Goal: Task Accomplishment & Management: Manage account settings

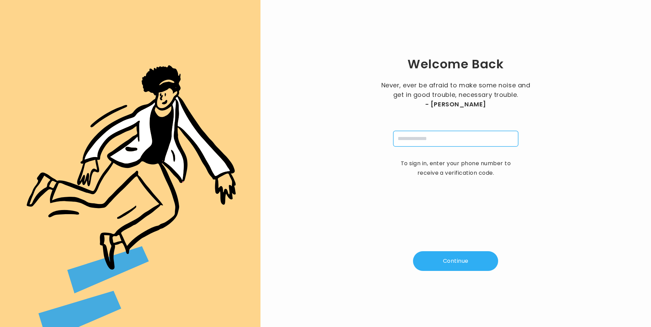
click at [446, 140] on input "tel" at bounding box center [455, 139] width 125 height 16
type input "**********"
click at [461, 263] on button "Continue" at bounding box center [455, 261] width 85 height 20
type input "*"
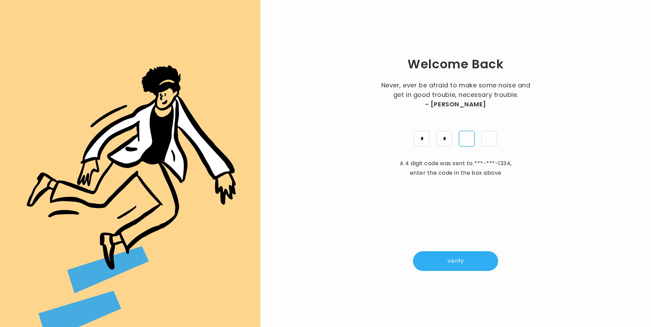
type input "*"
click at [477, 252] on button "Verify" at bounding box center [455, 261] width 85 height 20
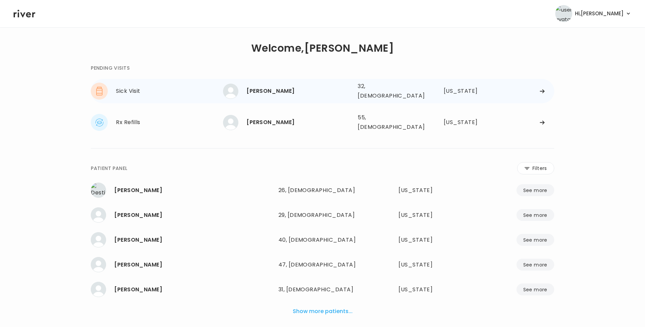
click at [271, 84] on div "Kristi Addison 32, Female See more" at bounding box center [287, 91] width 129 height 15
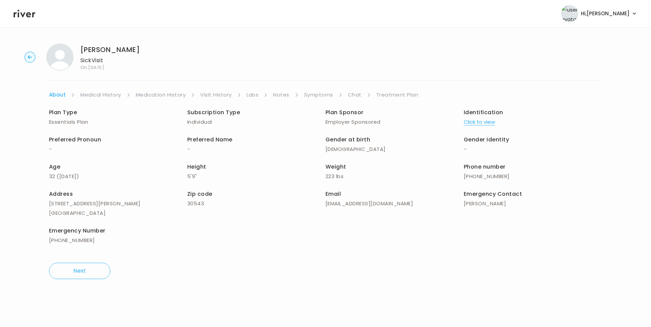
click at [165, 93] on link "Medication History" at bounding box center [161, 95] width 50 height 10
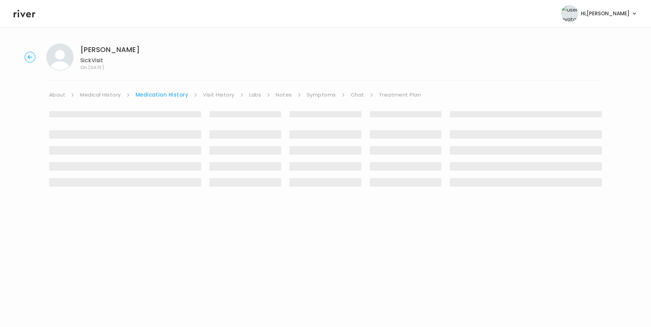
click at [203, 95] on link "Visit History" at bounding box center [218, 95] width 31 height 10
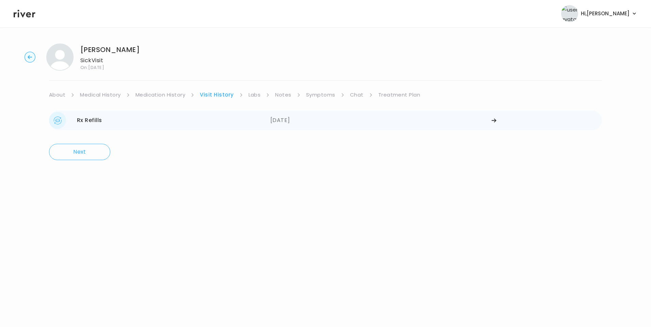
click at [286, 119] on div "01/29/2025" at bounding box center [380, 120] width 221 height 17
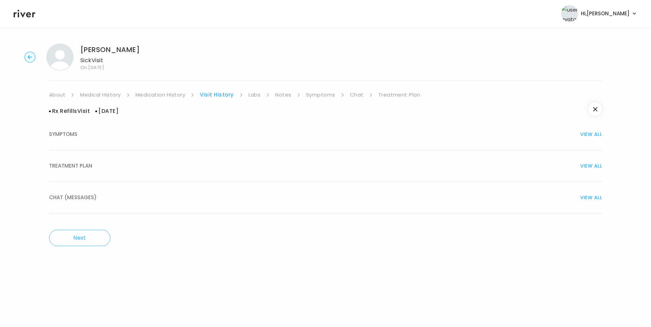
drag, startPoint x: 98, startPoint y: 170, endPoint x: 134, endPoint y: 190, distance: 41.4
click at [98, 170] on div "TREATMENT PLAN VIEW ALL" at bounding box center [325, 166] width 553 height 10
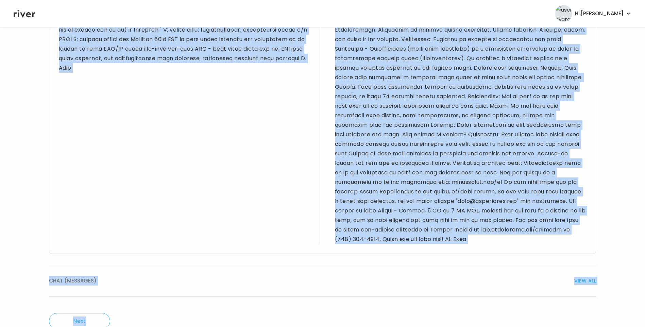
scroll to position [442, 0]
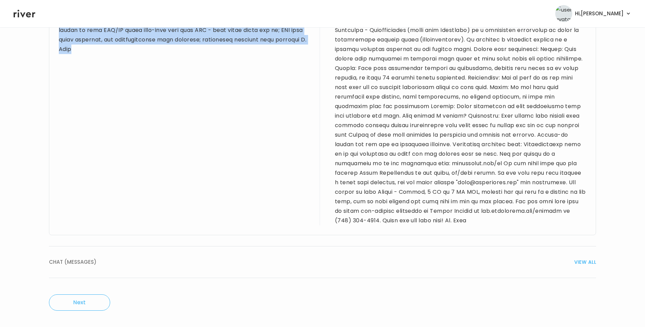
drag, startPoint x: 58, startPoint y: 167, endPoint x: 151, endPoint y: 89, distance: 121.7
click at [151, 89] on div "Provider notes Notes to patient" at bounding box center [322, 54] width 547 height 361
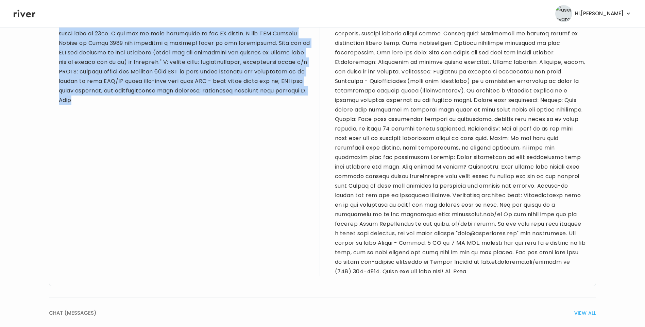
scroll to position [374, 0]
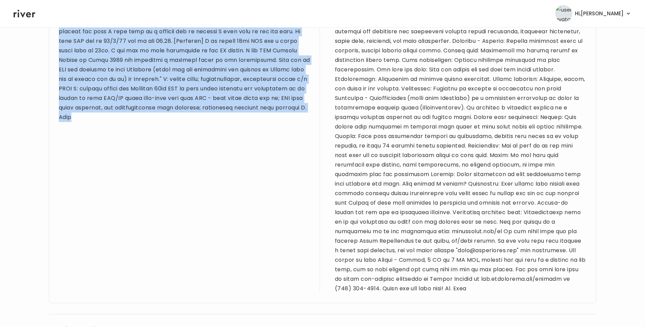
copy div "31 yo F for refill visit. PMH sig for depression, anxiety, ADHD, PTSD, gyn issu…"
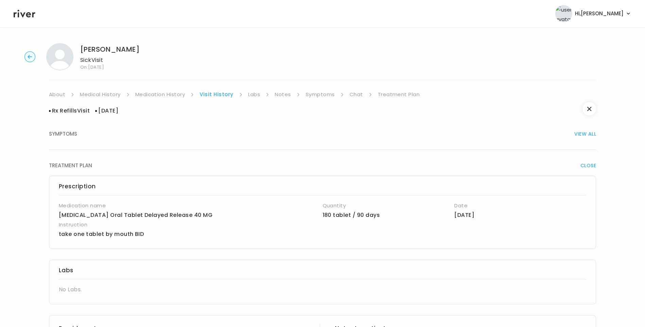
scroll to position [0, 0]
click at [57, 92] on link "About" at bounding box center [57, 95] width 16 height 10
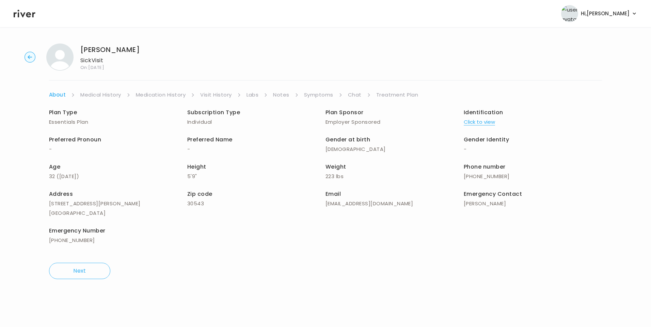
click at [110, 95] on link "Medical History" at bounding box center [100, 95] width 40 height 10
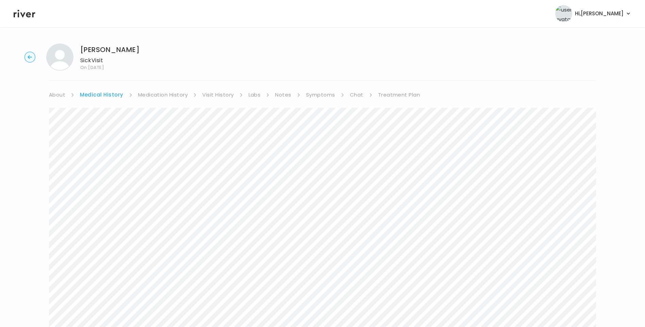
click at [317, 94] on link "Symptoms" at bounding box center [320, 95] width 29 height 10
click at [396, 94] on link "Treatment Plan" at bounding box center [398, 95] width 42 height 10
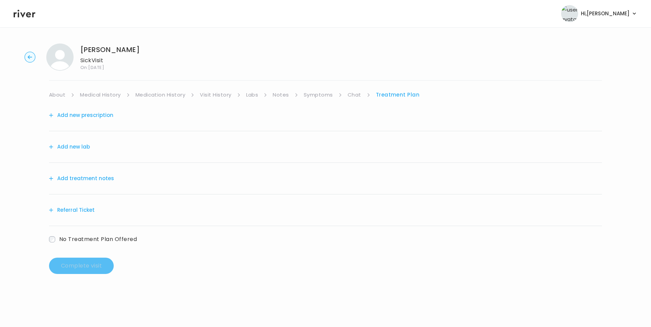
click at [95, 175] on button "Add treatment notes" at bounding box center [81, 179] width 65 height 10
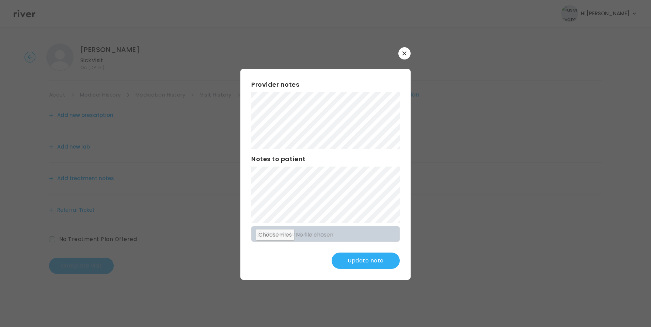
click at [363, 263] on button "Update note" at bounding box center [365, 261] width 68 height 16
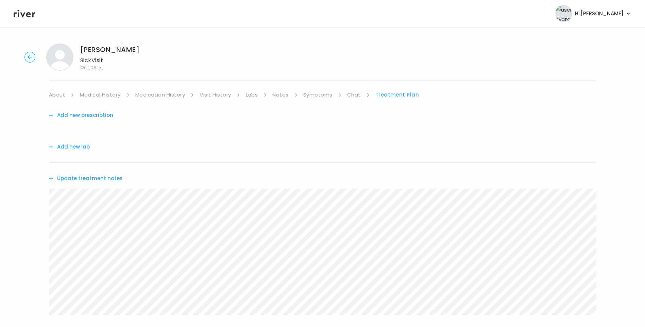
click at [102, 178] on button "Update treatment notes" at bounding box center [86, 179] width 74 height 10
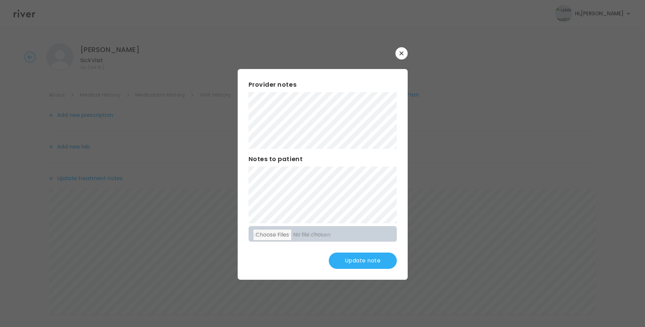
click at [379, 262] on button "Update note" at bounding box center [363, 261] width 68 height 16
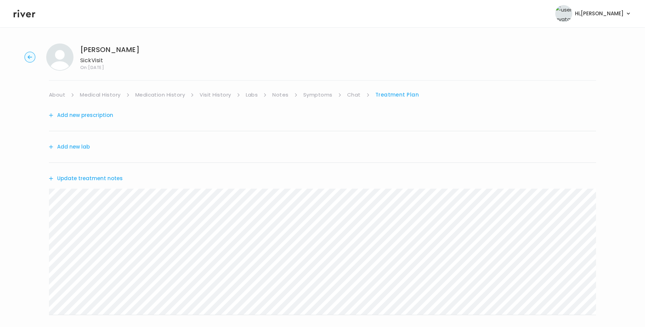
click at [122, 178] on div "Update treatment notes" at bounding box center [322, 178] width 547 height 31
click at [113, 180] on button "Update treatment notes" at bounding box center [86, 179] width 74 height 10
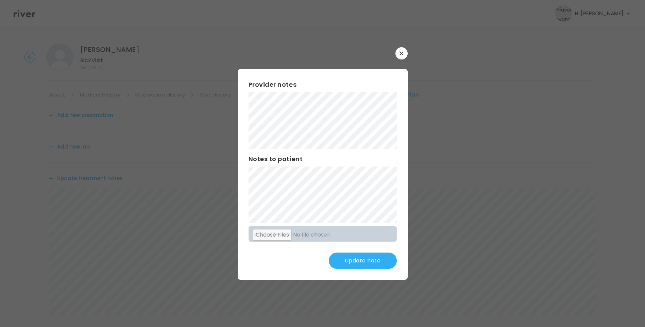
click at [367, 261] on button "Update note" at bounding box center [363, 261] width 68 height 16
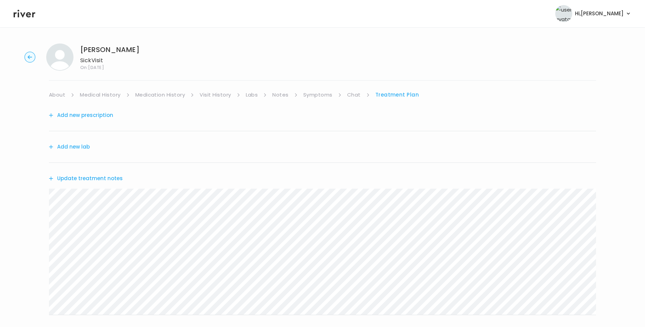
click at [301, 91] on ul "About Medical History Medication History Visit History Labs Notes Symptoms Chat…" at bounding box center [322, 95] width 547 height 10
click at [320, 94] on link "Symptoms" at bounding box center [318, 95] width 29 height 10
click at [399, 94] on link "Treatment Plan" at bounding box center [398, 95] width 42 height 10
click at [104, 174] on button "Update treatment notes" at bounding box center [86, 179] width 74 height 10
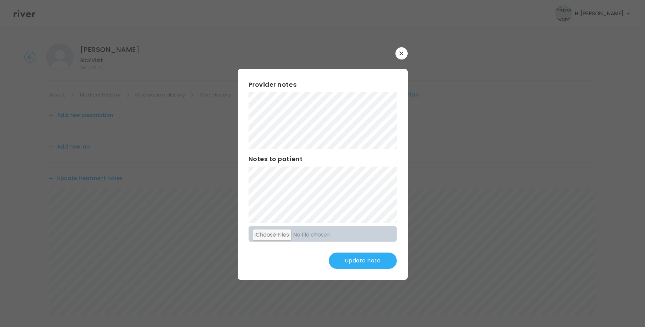
click at [381, 263] on button "Update note" at bounding box center [363, 261] width 68 height 16
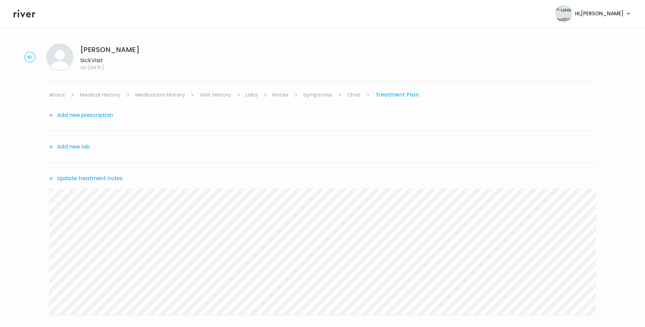
click at [329, 94] on link "Symptoms" at bounding box center [318, 95] width 29 height 10
click at [400, 95] on link "Treatment Plan" at bounding box center [398, 95] width 42 height 10
click at [58, 95] on link "About" at bounding box center [57, 95] width 16 height 10
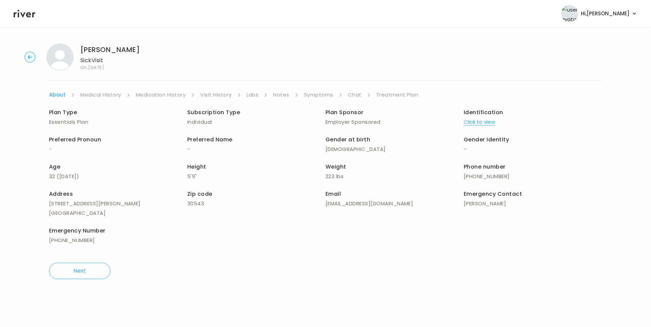
click at [94, 95] on link "Medical History" at bounding box center [100, 95] width 40 height 10
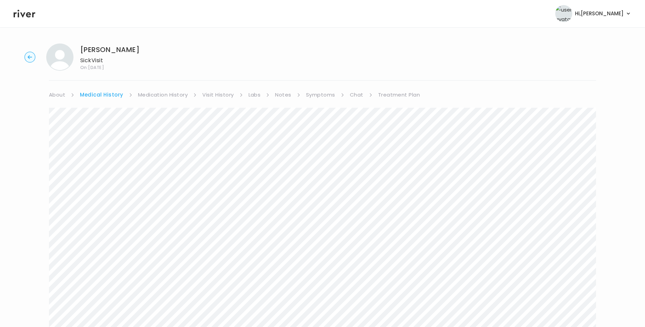
click at [317, 96] on link "Symptoms" at bounding box center [320, 95] width 29 height 10
click at [394, 96] on link "Treatment Plan" at bounding box center [398, 95] width 42 height 10
click at [115, 179] on button "Update treatment notes" at bounding box center [86, 179] width 74 height 10
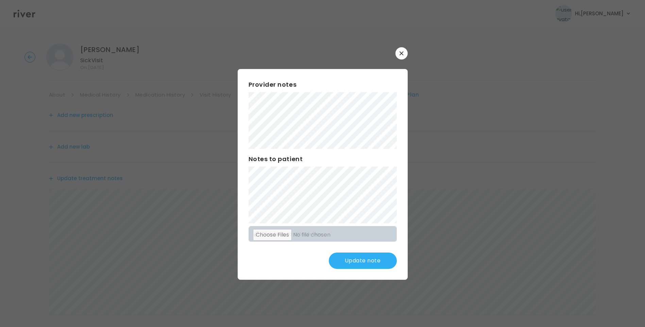
click at [355, 260] on button "Update note" at bounding box center [363, 261] width 68 height 16
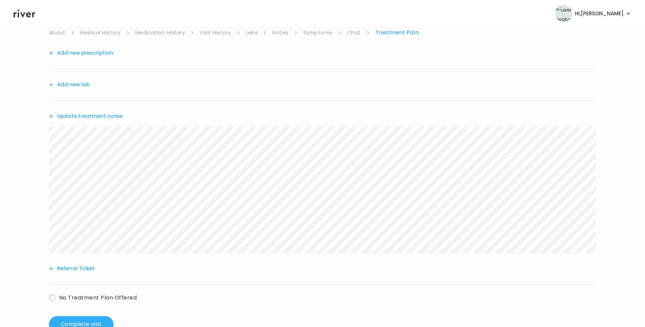
scroll to position [68, 0]
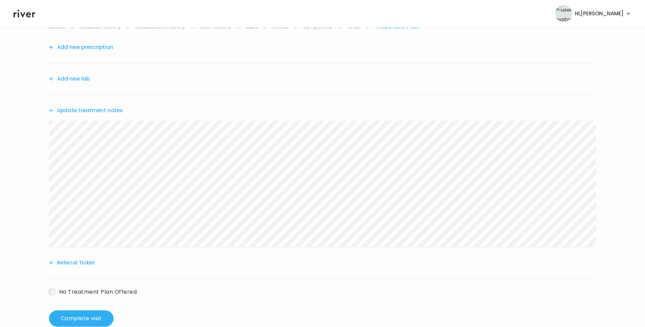
click at [111, 109] on button "Update treatment notes" at bounding box center [86, 111] width 74 height 10
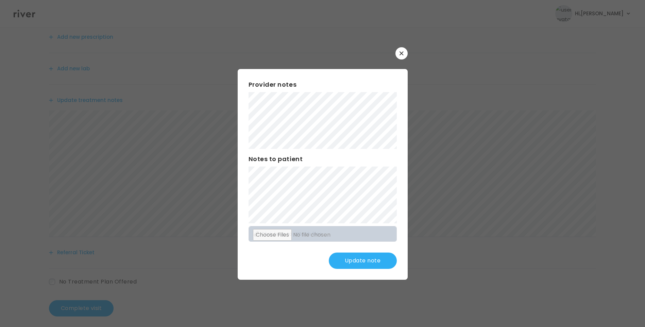
scroll to position [84, 0]
click at [362, 261] on button "Update note" at bounding box center [363, 261] width 68 height 16
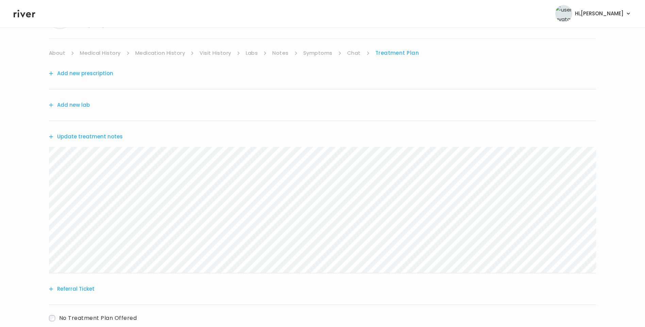
scroll to position [0, 0]
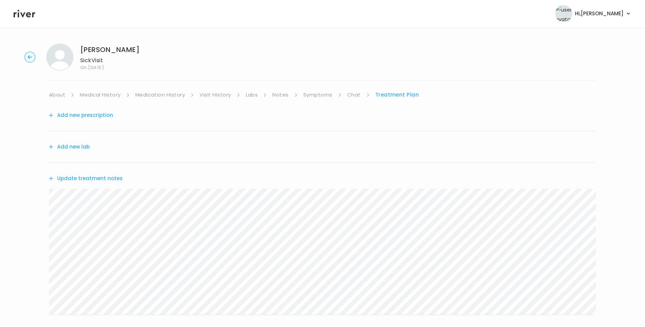
click at [103, 113] on button "Add new prescription" at bounding box center [81, 116] width 64 height 10
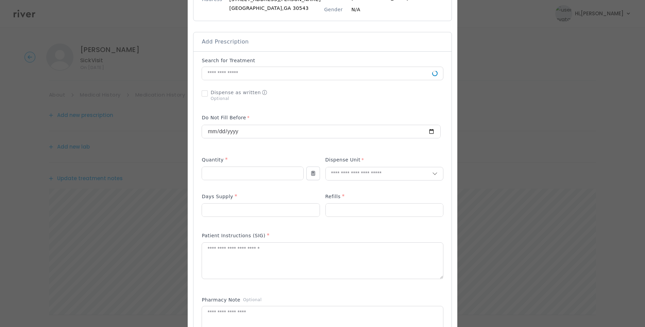
scroll to position [136, 0]
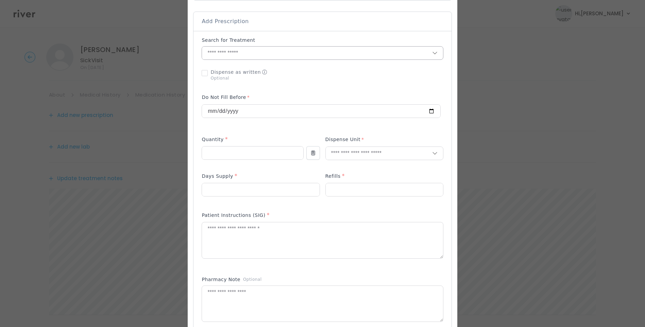
click at [228, 54] on input "text" at bounding box center [317, 53] width 230 height 13
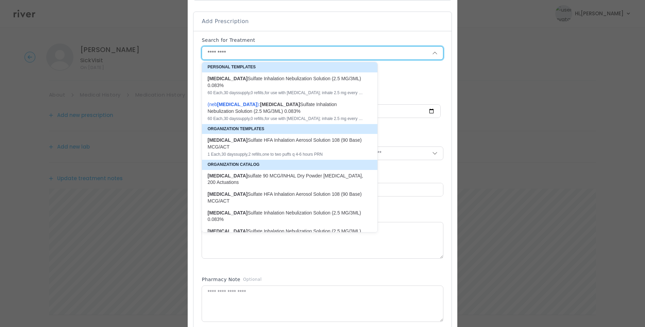
click at [324, 140] on div "Albuterol Sulfate HFA Inhalation Aerosol Solution 108 (90 Base) MCG/ACT" at bounding box center [286, 144] width 157 height 14
type input "**********"
type input "*"
type input "**"
type input "*"
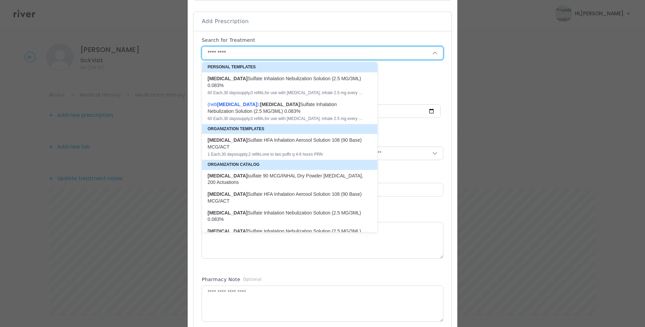
type textarea "**********"
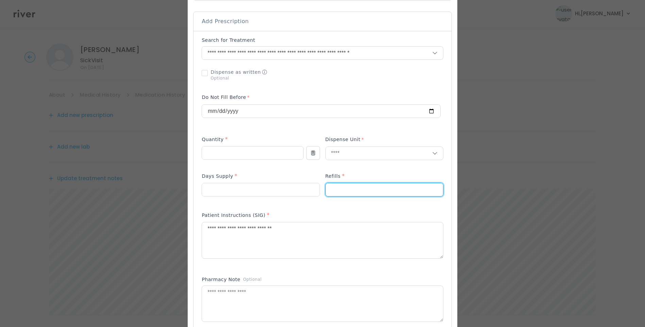
drag, startPoint x: 330, startPoint y: 192, endPoint x: 322, endPoint y: 193, distance: 7.5
click at [322, 193] on div at bounding box center [323, 188] width 242 height 32
type input "*"
click at [208, 228] on div "Add Prescription to Order" at bounding box center [323, 203] width 258 height 344
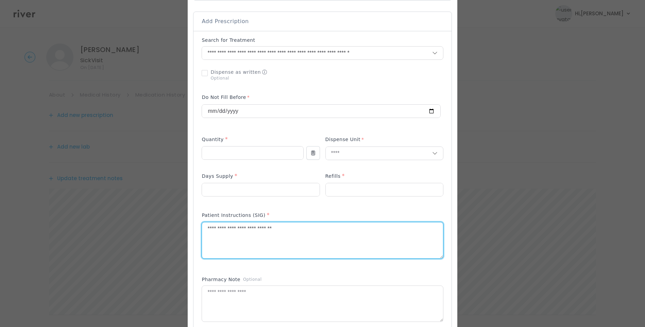
click at [213, 229] on textarea "**********" at bounding box center [322, 241] width 241 height 36
click at [275, 229] on textarea "**********" at bounding box center [322, 241] width 241 height 36
click at [321, 229] on textarea "**********" at bounding box center [322, 241] width 241 height 36
click at [403, 231] on textarea "**********" at bounding box center [322, 241] width 241 height 36
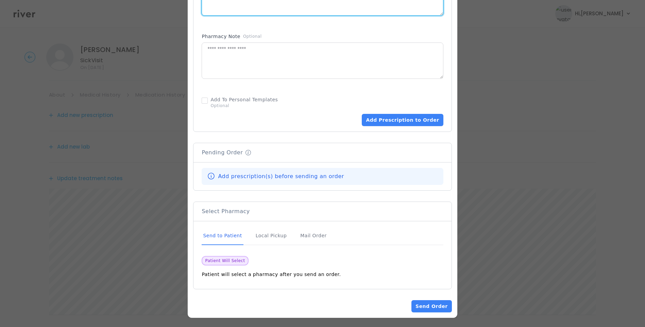
scroll to position [381, 0]
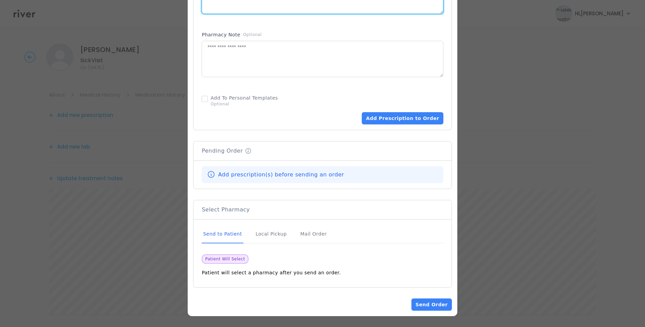
type textarea "**********"
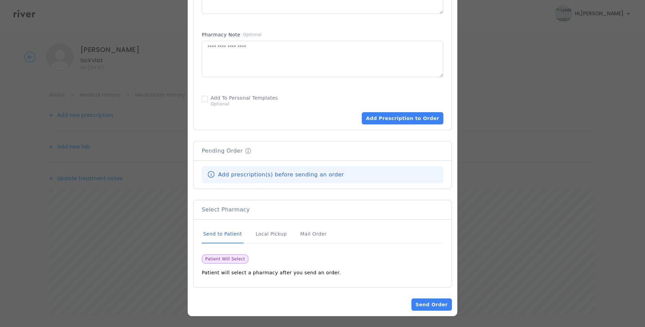
drag, startPoint x: 230, startPoint y: 234, endPoint x: 234, endPoint y: 231, distance: 5.1
click at [230, 234] on div "Send to Patient" at bounding box center [223, 234] width 42 height 18
click at [407, 121] on button "Add Prescription to Order" at bounding box center [402, 118] width 81 height 12
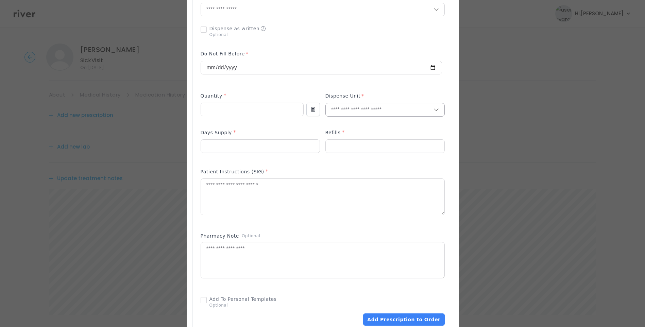
scroll to position [142, 0]
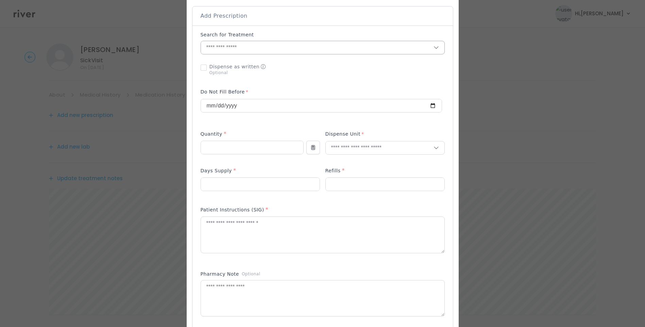
click at [243, 44] on input "text" at bounding box center [317, 47] width 233 height 13
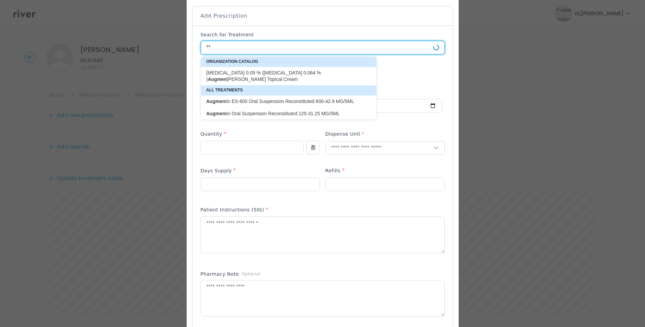
type input "*"
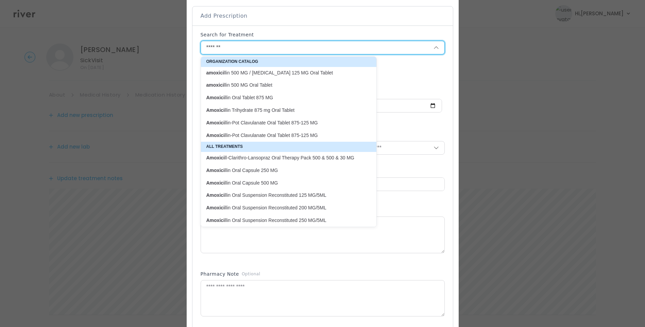
click at [321, 122] on p "Amoxici llin-Pot Clavulanate Oral Tablet 875-125 MG" at bounding box center [285, 123] width 157 height 6
type input "**********"
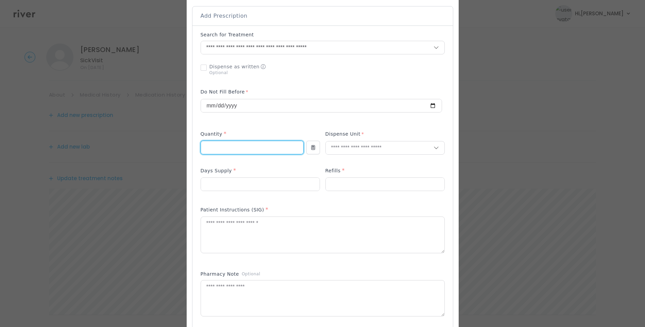
click at [266, 146] on input "number" at bounding box center [252, 147] width 102 height 13
type input "**"
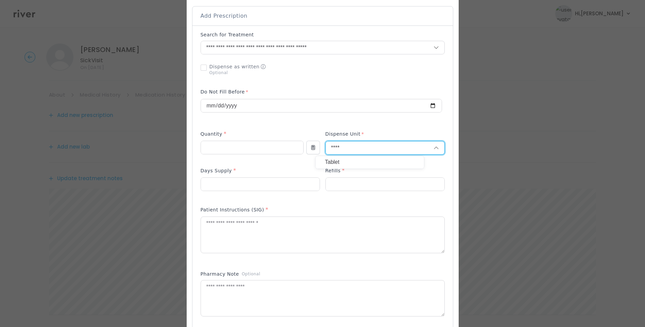
type input "****"
click at [366, 164] on p "Tablet" at bounding box center [369, 163] width 89 height 10
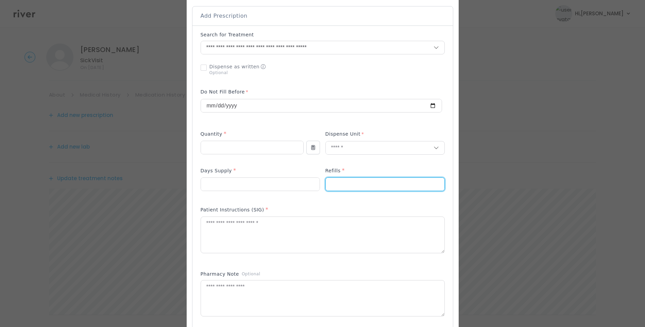
click at [338, 187] on input "number" at bounding box center [385, 184] width 119 height 13
type input "*"
click at [235, 183] on input "number" at bounding box center [260, 184] width 119 height 13
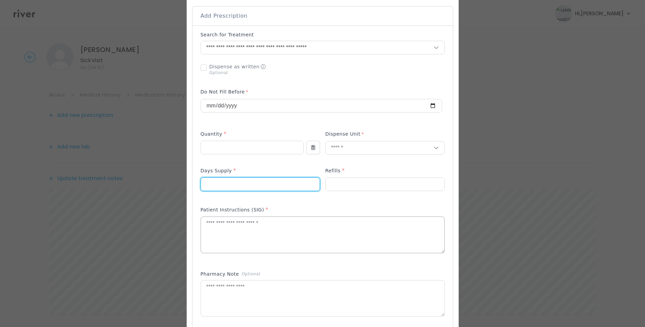
type input "*"
click at [236, 231] on textarea at bounding box center [323, 235] width 244 height 36
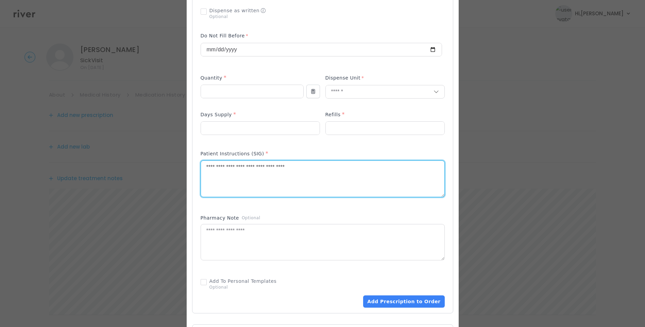
scroll to position [244, 0]
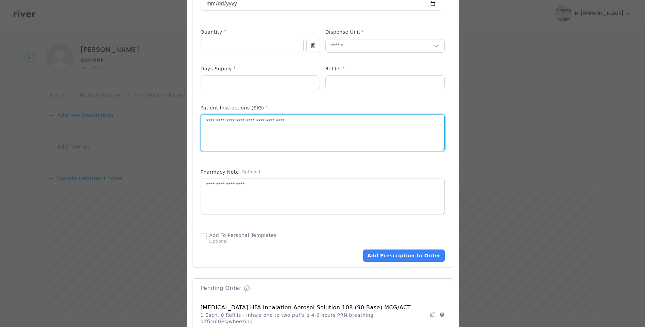
click at [342, 125] on textarea "**********" at bounding box center [323, 133] width 244 height 36
click at [213, 122] on textarea "**********" at bounding box center [323, 133] width 244 height 36
click at [318, 125] on textarea "**********" at bounding box center [323, 133] width 244 height 36
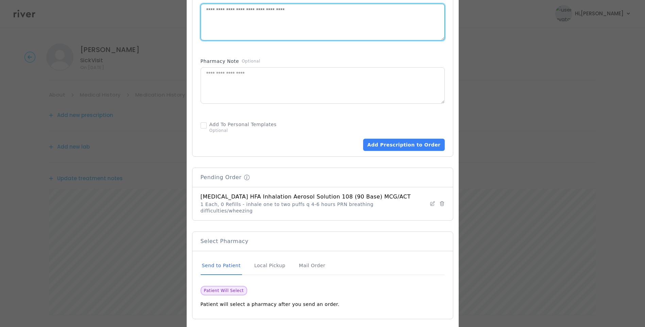
scroll to position [380, 0]
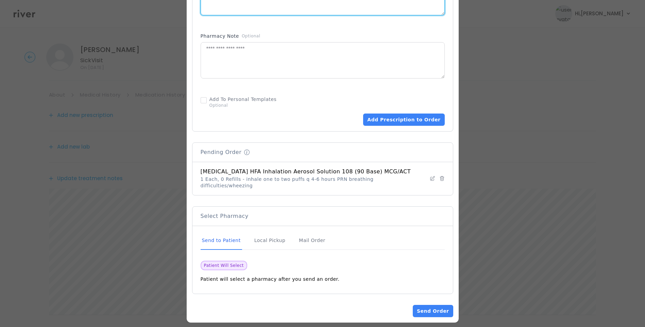
type textarea "**********"
click at [225, 236] on div "Send to Patient" at bounding box center [222, 241] width 42 height 18
click at [398, 124] on button "Add Prescription to Order" at bounding box center [403, 120] width 81 height 12
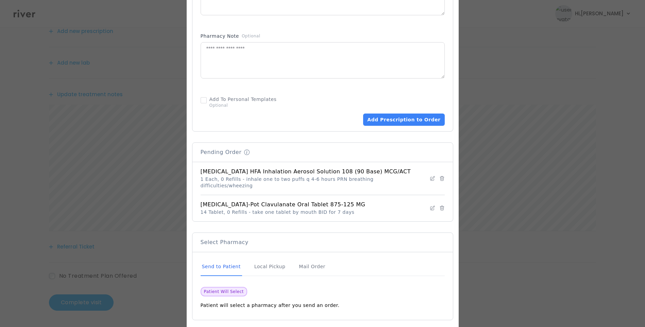
scroll to position [406, 0]
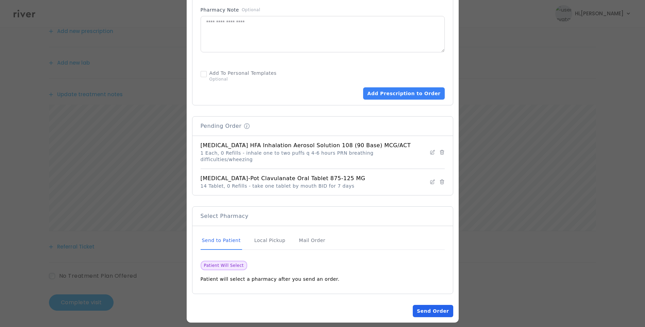
click at [435, 305] on button "Send Order" at bounding box center [433, 311] width 40 height 12
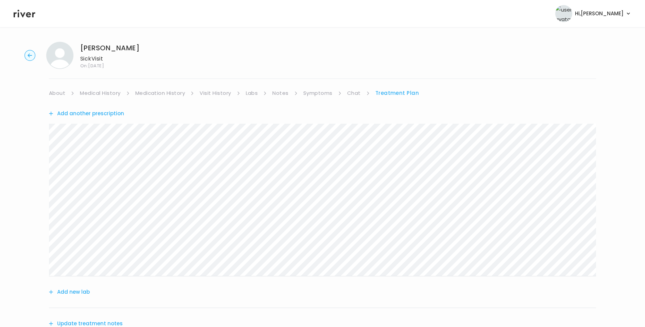
scroll to position [0, 0]
click at [328, 97] on link "Symptoms" at bounding box center [318, 95] width 29 height 10
click at [396, 95] on link "Treatment Plan" at bounding box center [398, 95] width 42 height 10
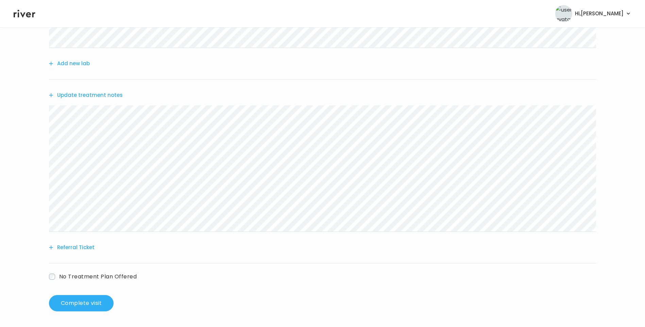
scroll to position [231, 0]
click at [106, 93] on button "Update treatment notes" at bounding box center [86, 95] width 74 height 10
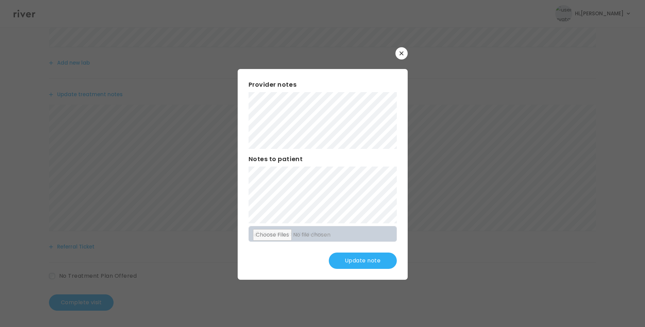
click at [381, 262] on button "Update note" at bounding box center [363, 261] width 68 height 16
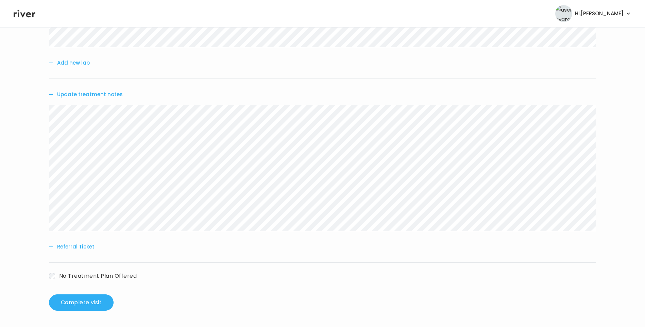
click at [116, 96] on button "Update treatment notes" at bounding box center [86, 95] width 74 height 10
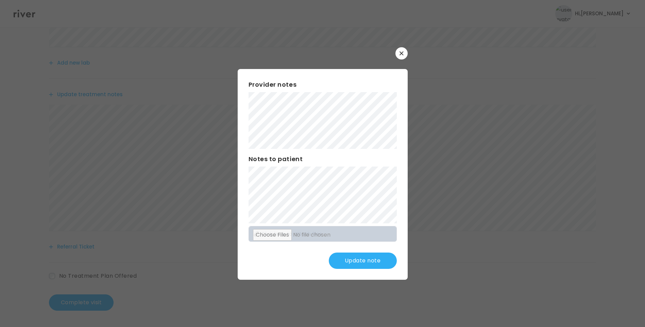
click at [358, 262] on button "Update note" at bounding box center [363, 261] width 68 height 16
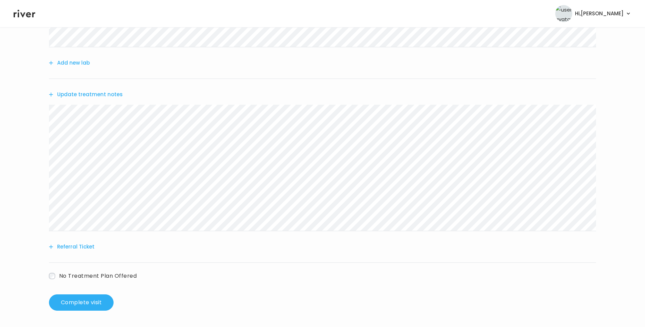
click at [117, 96] on button "Update treatment notes" at bounding box center [86, 95] width 74 height 10
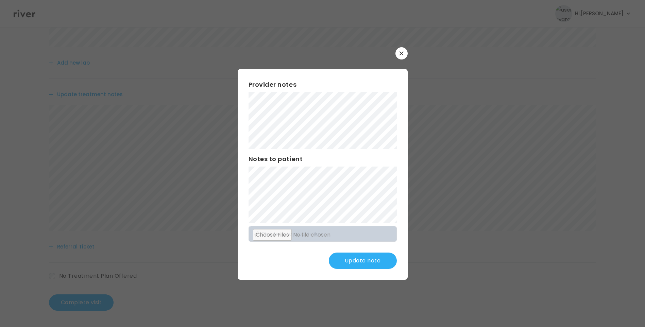
click at [353, 258] on button "Update note" at bounding box center [363, 261] width 68 height 16
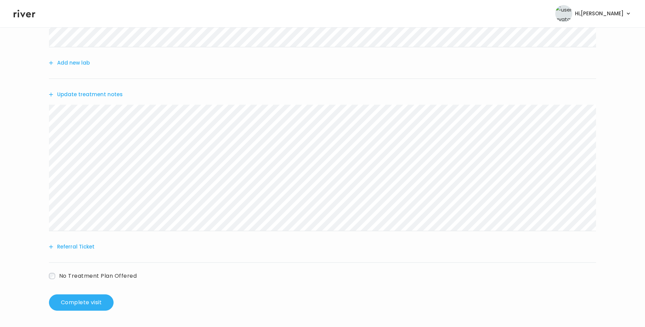
click at [106, 96] on button "Update treatment notes" at bounding box center [86, 95] width 74 height 10
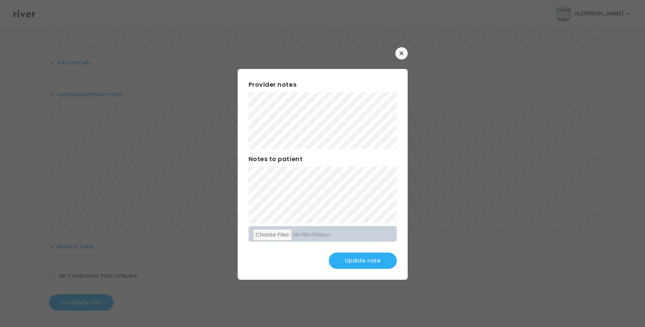
click at [356, 264] on button "Update note" at bounding box center [363, 261] width 68 height 16
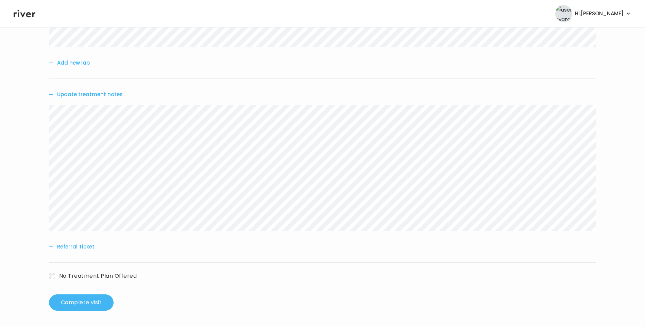
click at [90, 302] on button "Complete visit" at bounding box center [81, 303] width 65 height 16
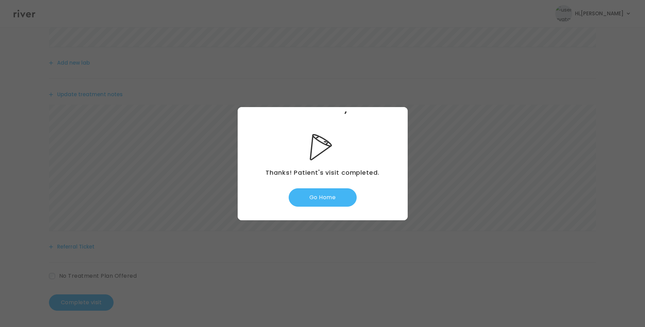
click at [329, 197] on button "Go Home" at bounding box center [323, 198] width 68 height 18
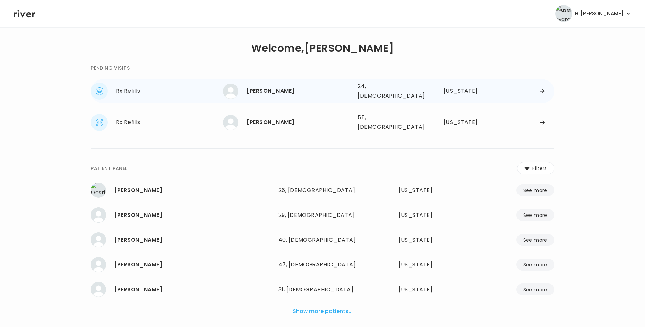
click at [273, 92] on div "[PERSON_NAME]" at bounding box center [300, 91] width 106 height 10
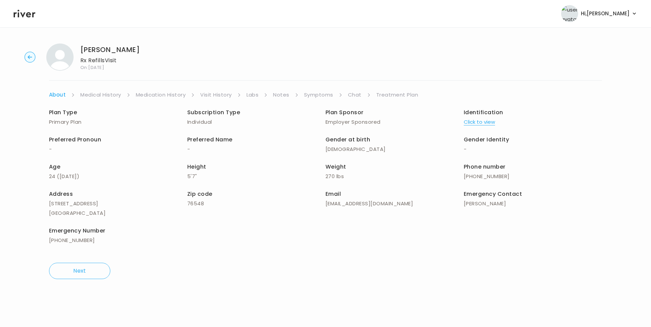
click at [211, 96] on link "Visit History" at bounding box center [215, 95] width 31 height 10
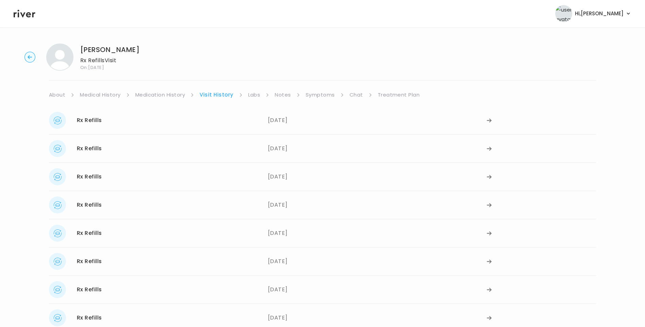
click at [330, 94] on link "Symptoms" at bounding box center [320, 95] width 29 height 10
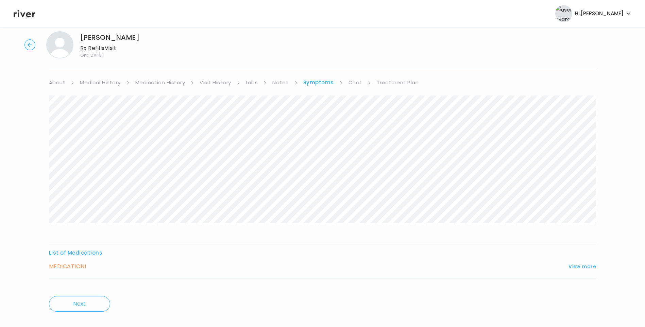
scroll to position [23, 0]
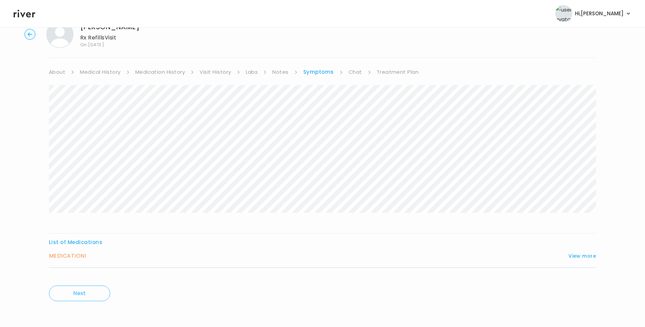
drag, startPoint x: 573, startPoint y: 255, endPoint x: 538, endPoint y: 237, distance: 39.4
click at [573, 255] on button "View more" at bounding box center [583, 256] width 28 height 8
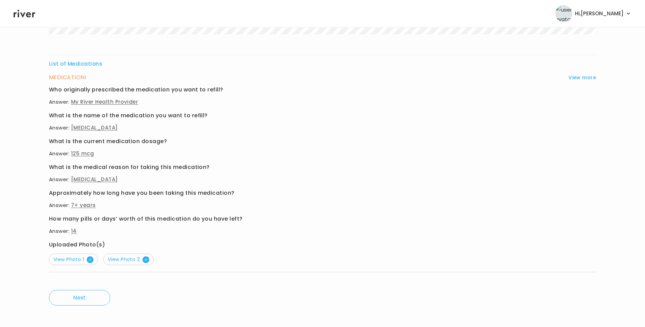
scroll to position [206, 0]
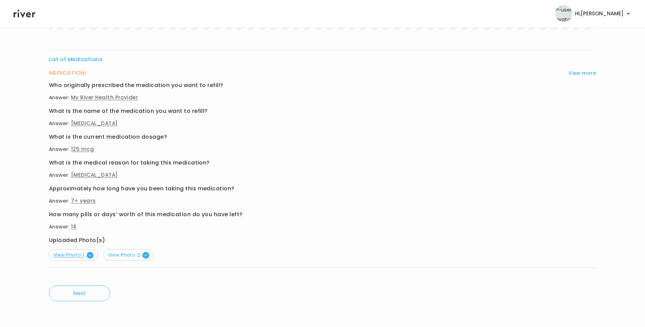
click at [79, 257] on span "View Photo 1" at bounding box center [73, 255] width 40 height 7
click at [133, 257] on span "View Photo 2" at bounding box center [129, 255] width 42 height 7
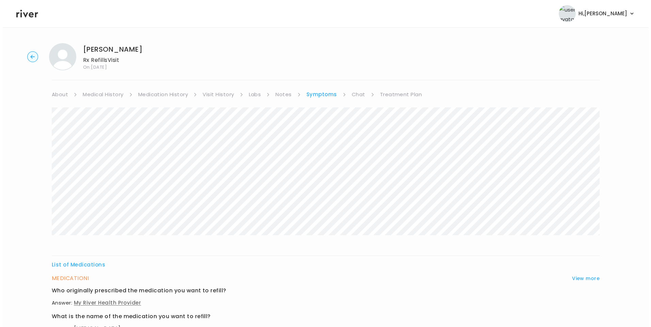
scroll to position [0, 0]
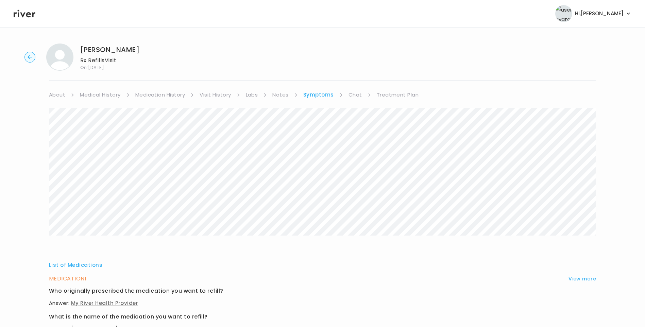
click at [223, 94] on link "Visit History" at bounding box center [215, 95] width 31 height 10
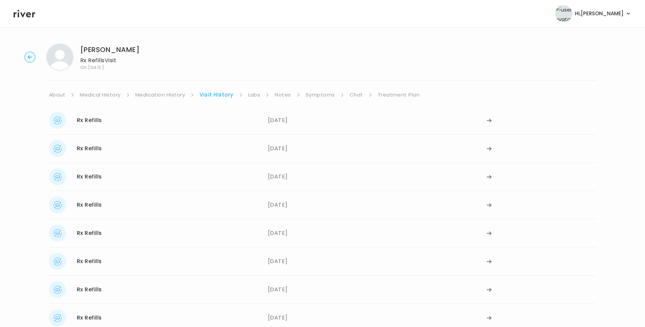
click at [175, 95] on link "Medication History" at bounding box center [160, 95] width 50 height 10
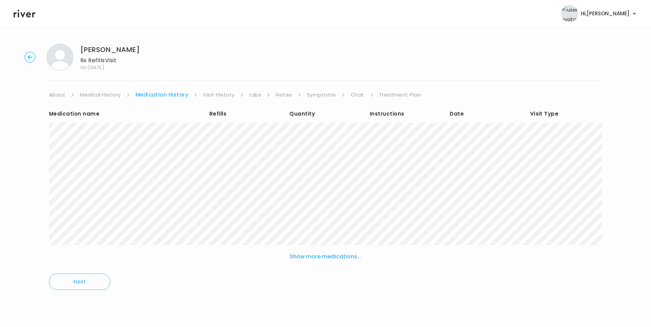
click at [252, 93] on link "Labs" at bounding box center [255, 95] width 12 height 10
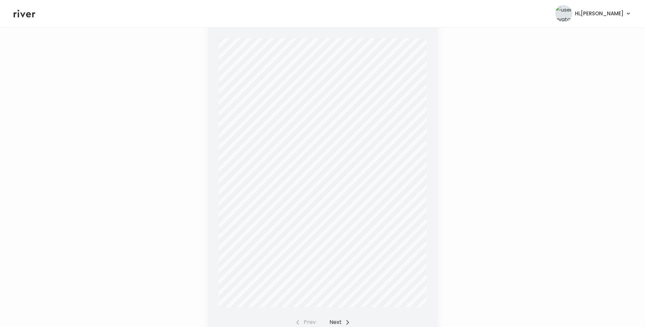
scroll to position [167, 0]
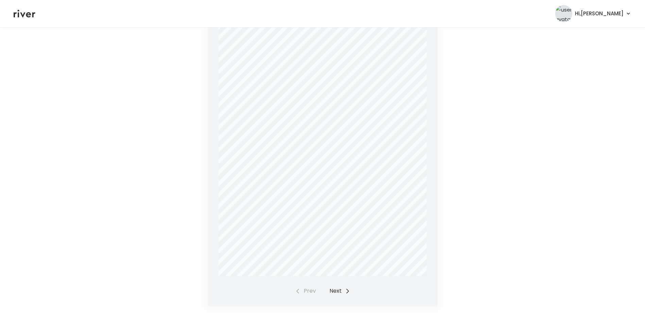
click at [339, 286] on button "Next" at bounding box center [340, 291] width 21 height 10
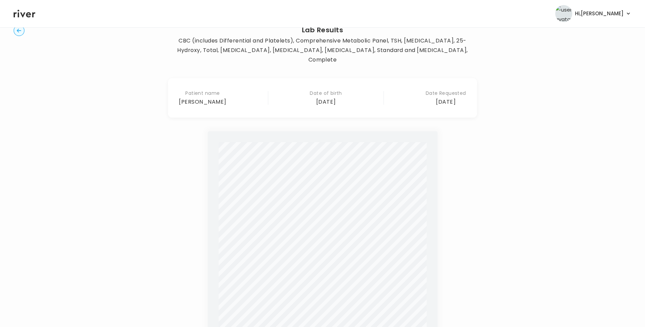
scroll to position [31, 0]
click at [19, 32] on circle "button" at bounding box center [19, 31] width 11 height 11
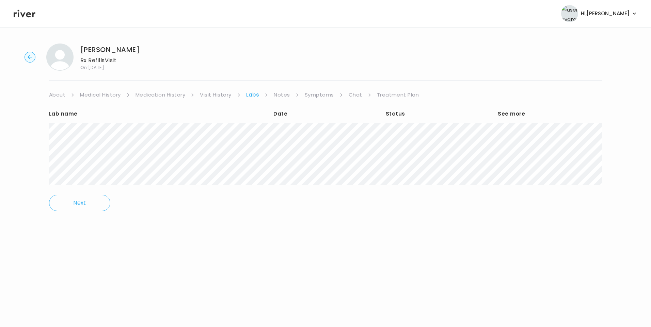
click at [228, 95] on link "Visit History" at bounding box center [215, 95] width 31 height 10
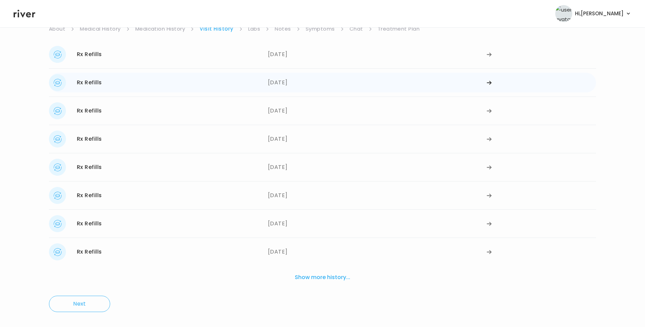
scroll to position [67, 0]
click at [278, 54] on div "[DATE]" at bounding box center [377, 53] width 219 height 17
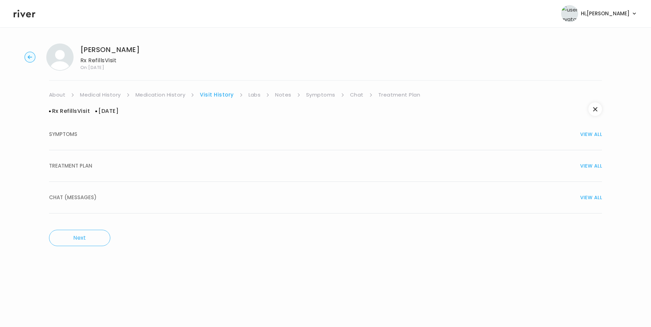
click at [94, 163] on div "TREATMENT PLAN VIEW ALL" at bounding box center [325, 166] width 553 height 10
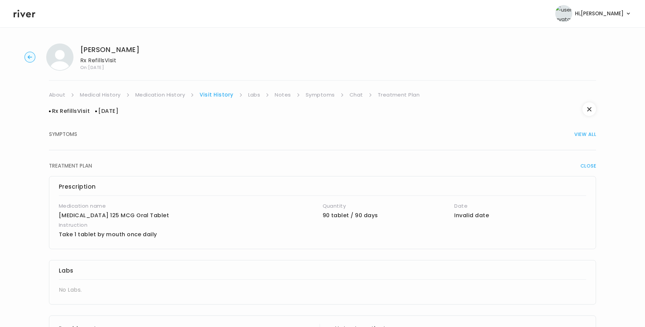
click at [169, 96] on link "Medication History" at bounding box center [160, 95] width 50 height 10
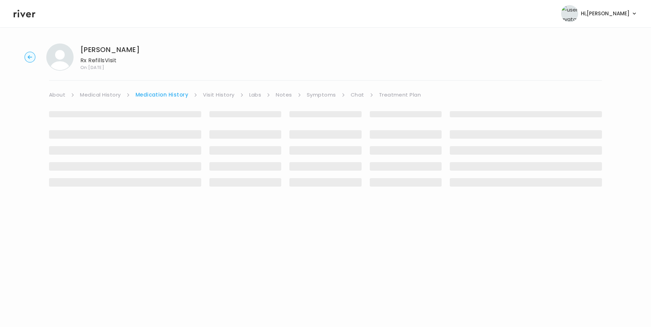
click at [215, 97] on link "Visit History" at bounding box center [218, 95] width 31 height 10
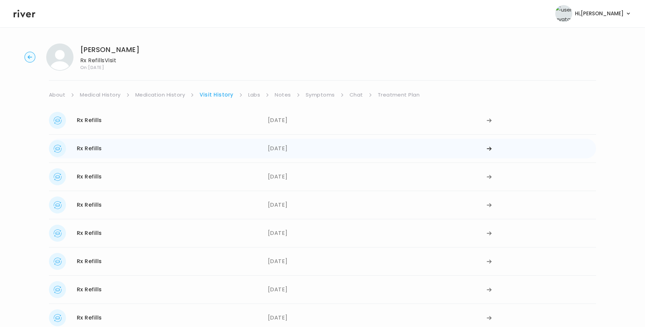
click at [202, 154] on div "Rx Refills [DATE]" at bounding box center [158, 148] width 219 height 17
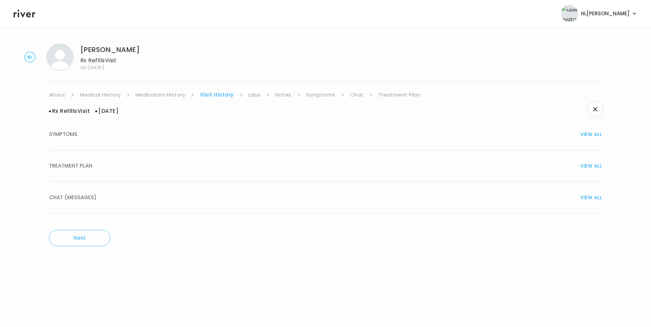
click at [76, 167] on span "TREATMENT PLAN" at bounding box center [70, 166] width 43 height 10
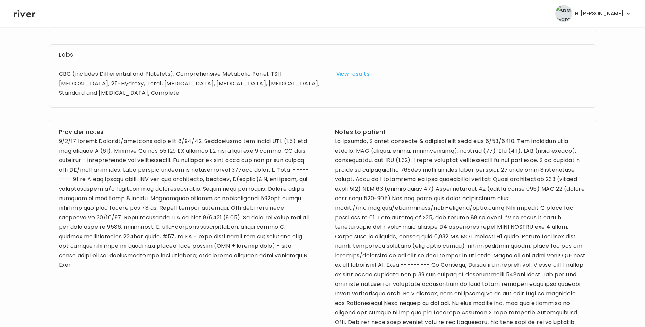
scroll to position [306, 0]
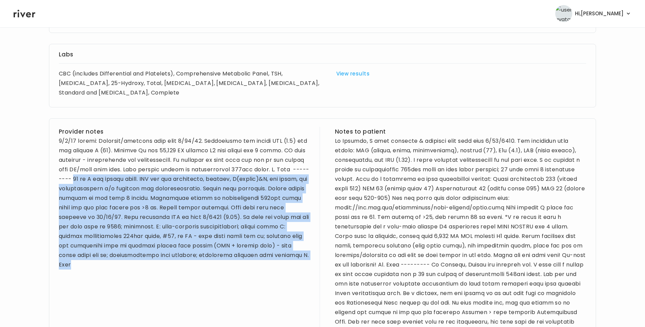
drag, startPoint x: 105, startPoint y: 179, endPoint x: 309, endPoint y: 260, distance: 219.3
drag, startPoint x: 309, startPoint y: 260, endPoint x: 234, endPoint y: 222, distance: 83.4
copy div "[DEMOGRAPHIC_DATA] F for refill visit. PMH sig for [MEDICAL_DATA], T(shaved)&A,…"
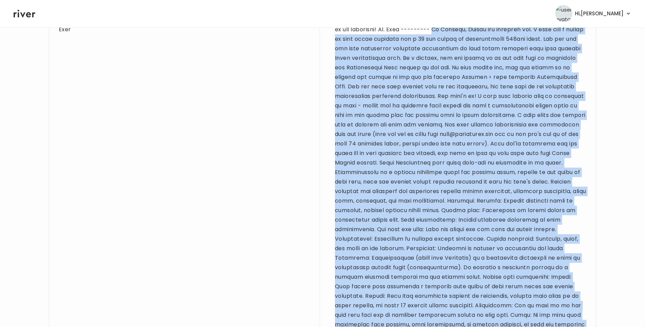
scroll to position [760, 0]
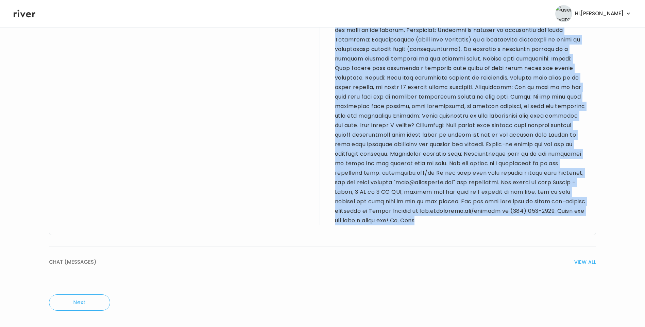
drag, startPoint x: 463, startPoint y: 129, endPoint x: 474, endPoint y: 226, distance: 97.7
drag, startPoint x: 474, startPoint y: 226, endPoint x: 457, endPoint y: 150, distance: 78.5
copy div "Hi Heather, Thanks for reaching out. I have sent a refill to your local pharmac…"
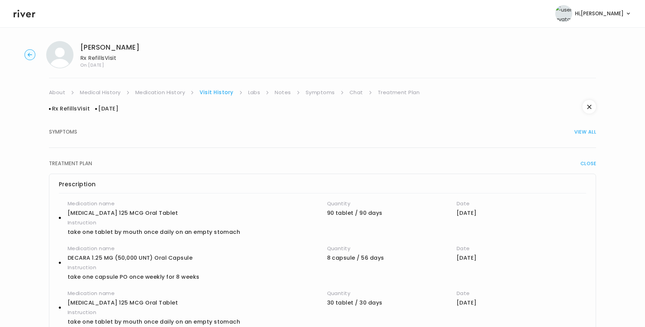
scroll to position [0, 0]
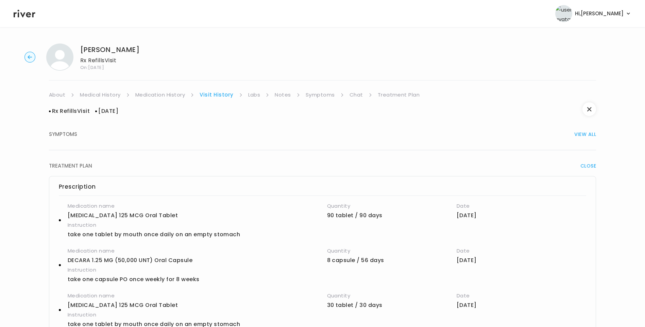
click at [403, 95] on link "Treatment Plan" at bounding box center [399, 95] width 42 height 10
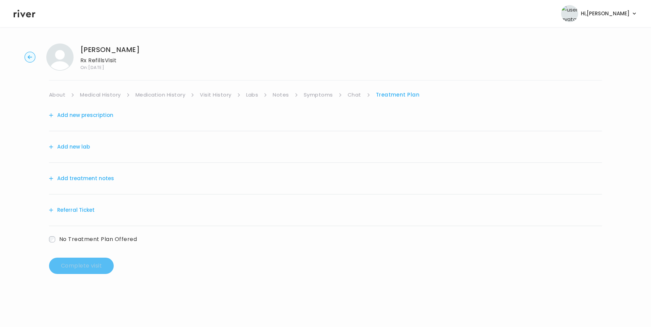
click at [115, 178] on div "Add treatment notes" at bounding box center [325, 179] width 553 height 32
click at [100, 178] on button "Add treatment notes" at bounding box center [81, 179] width 65 height 10
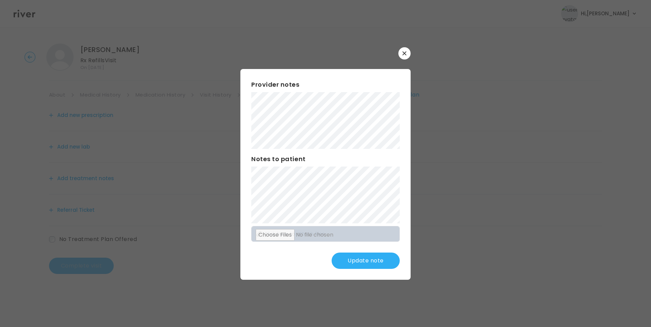
click at [359, 258] on button "Update note" at bounding box center [365, 261] width 68 height 16
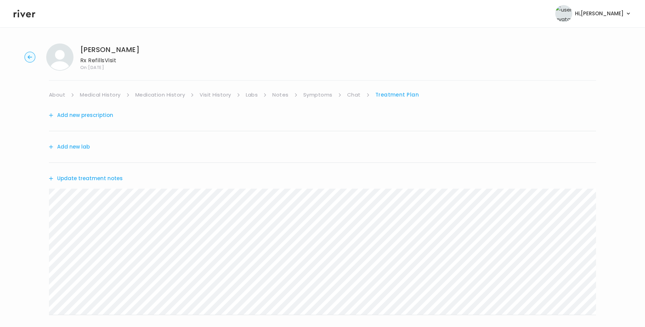
click at [100, 181] on button "Update treatment notes" at bounding box center [86, 179] width 74 height 10
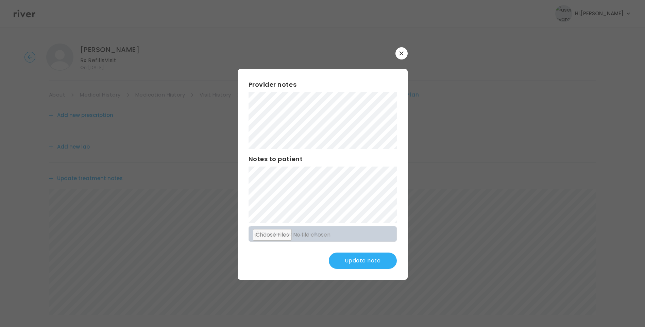
click at [366, 260] on button "Update note" at bounding box center [363, 261] width 68 height 16
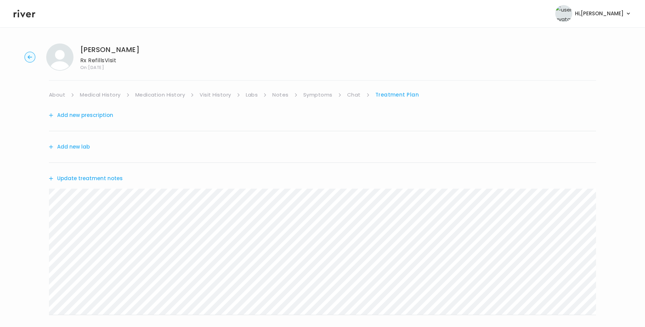
click at [91, 177] on button "Update treatment notes" at bounding box center [86, 179] width 74 height 10
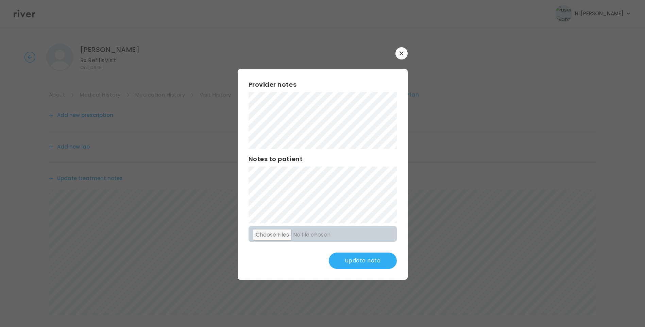
click at [371, 261] on button "Update note" at bounding box center [363, 261] width 68 height 16
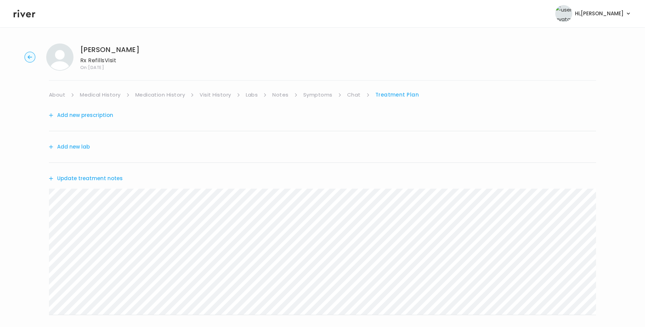
click at [97, 94] on link "Medical History" at bounding box center [100, 95] width 40 height 10
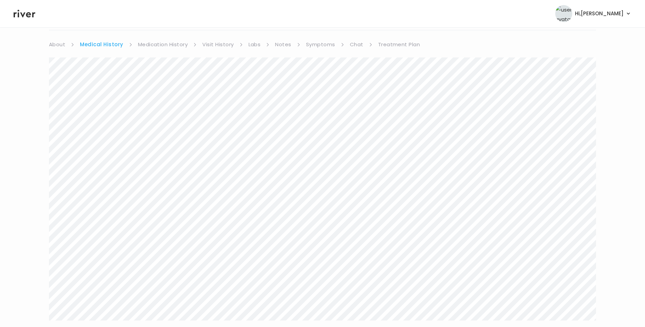
scroll to position [34, 0]
click at [388, 63] on link "Treatment Plan" at bounding box center [399, 61] width 42 height 10
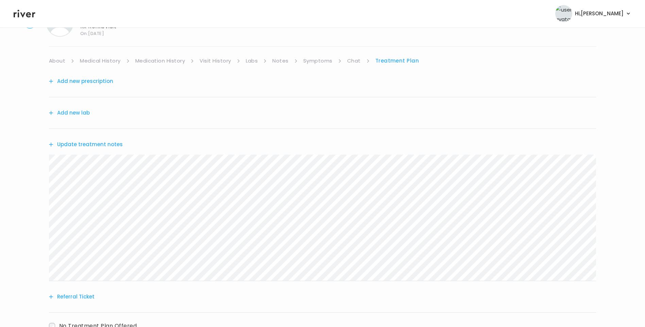
click at [108, 62] on link "Medical History" at bounding box center [100, 61] width 40 height 10
click at [388, 60] on link "Treatment Plan" at bounding box center [399, 61] width 42 height 10
click at [84, 143] on button "Update treatment notes" at bounding box center [86, 145] width 74 height 10
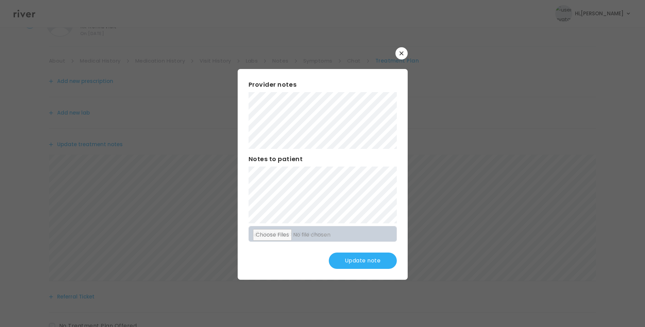
click at [371, 263] on button "Update note" at bounding box center [363, 261] width 68 height 16
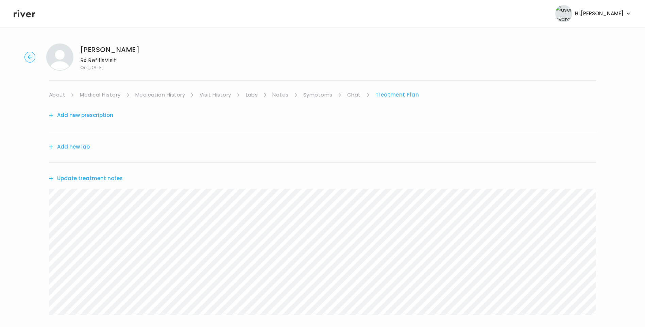
click at [104, 176] on button "Update treatment notes" at bounding box center [86, 179] width 74 height 10
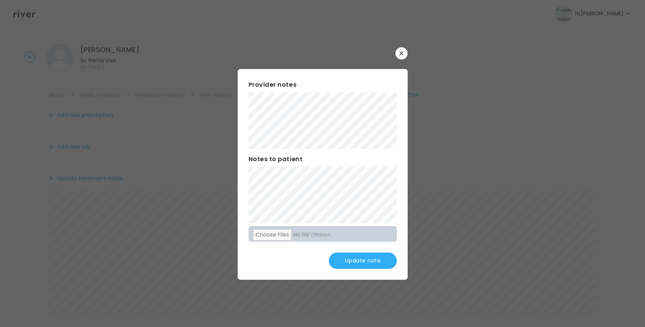
click at [367, 263] on button "Update note" at bounding box center [363, 261] width 68 height 16
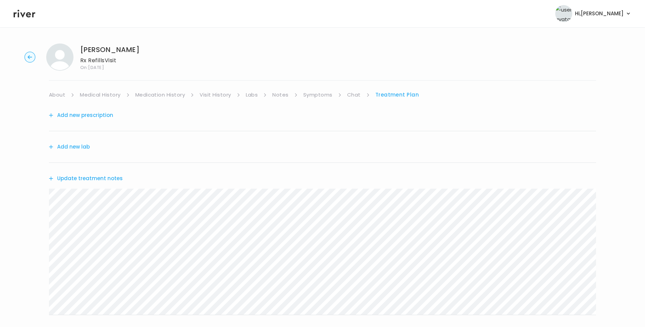
click at [94, 116] on button "Add new prescription" at bounding box center [81, 116] width 64 height 10
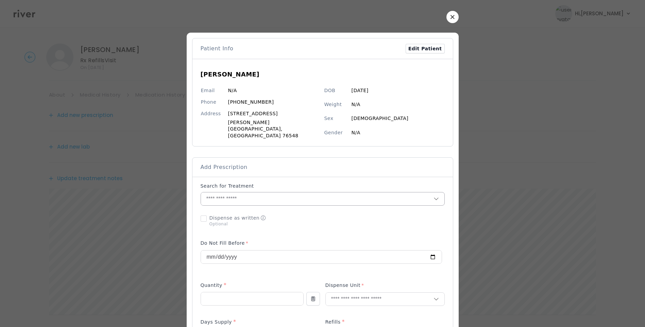
click at [242, 193] on input "text" at bounding box center [317, 199] width 233 height 13
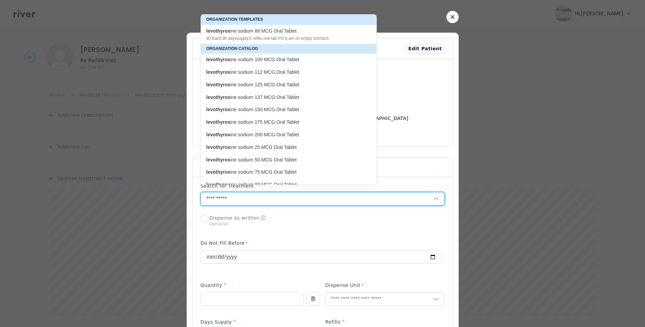
click at [282, 82] on p "levothyrox ine sodium 125 MCG Oral Tablet" at bounding box center [285, 85] width 157 height 6
type input "**********"
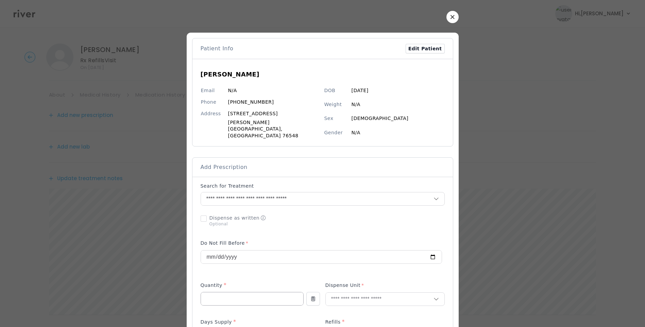
click at [226, 293] on input "number" at bounding box center [252, 299] width 102 height 13
type input "**"
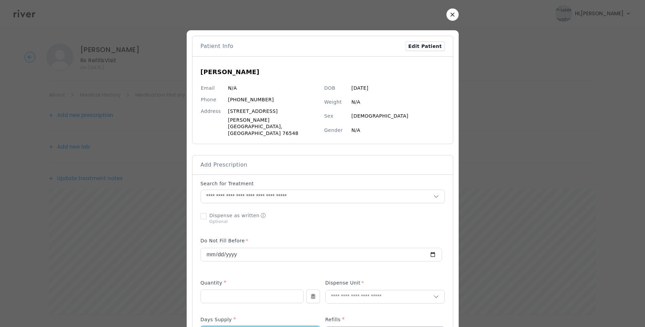
type input "**"
click at [349, 327] on input "number" at bounding box center [385, 333] width 119 height 13
type input "*"
drag, startPoint x: 341, startPoint y: 278, endPoint x: 343, endPoint y: 281, distance: 4.1
click at [341, 280] on label "Dispense Unit" at bounding box center [345, 285] width 39 height 10
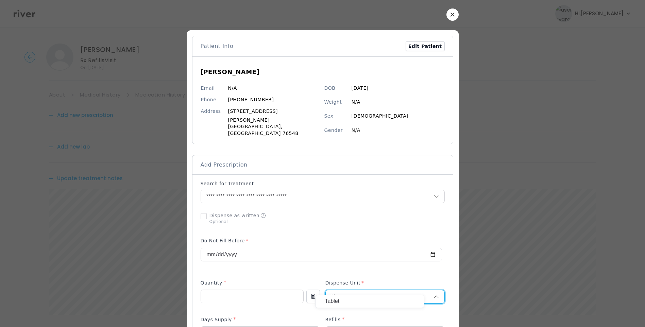
type input "**"
click at [348, 307] on div "Tablet" at bounding box center [370, 301] width 109 height 13
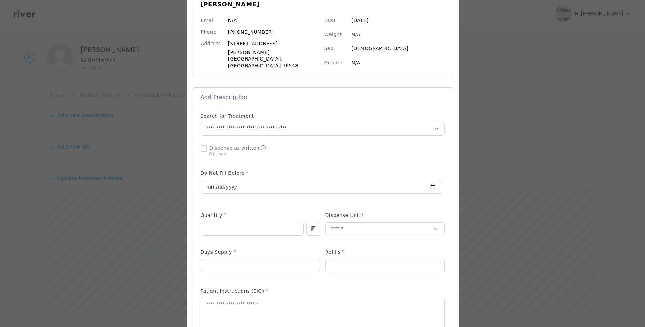
scroll to position [104, 0]
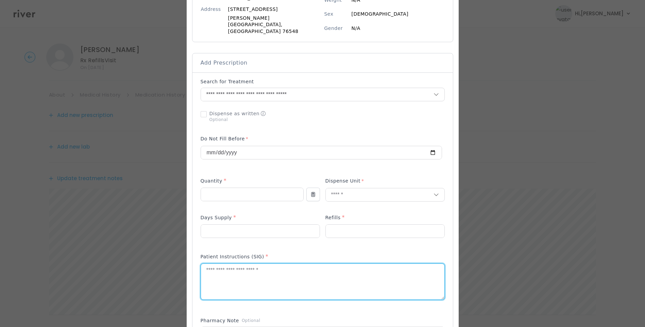
click at [307, 265] on textarea at bounding box center [323, 282] width 244 height 36
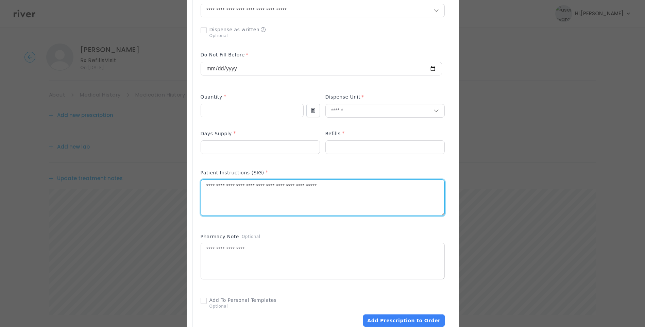
scroll to position [207, 0]
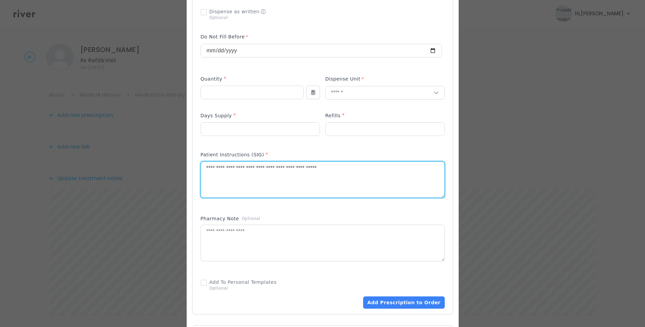
click at [377, 162] on textarea "**********" at bounding box center [323, 180] width 244 height 36
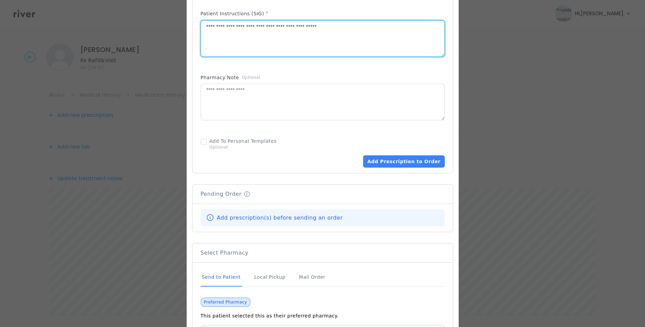
scroll to position [410, 0]
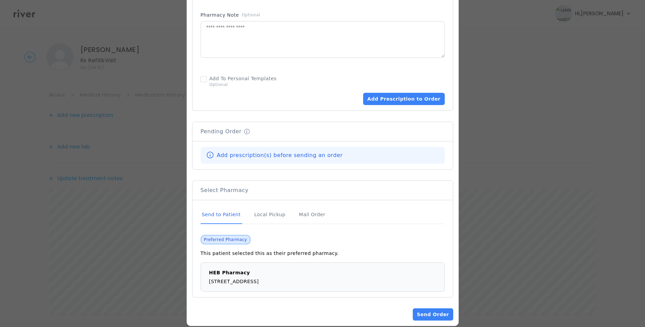
type textarea "**********"
click at [239, 206] on div "Send to Patient" at bounding box center [222, 215] width 42 height 18
click at [385, 93] on button "Add Prescription to Order" at bounding box center [403, 99] width 81 height 12
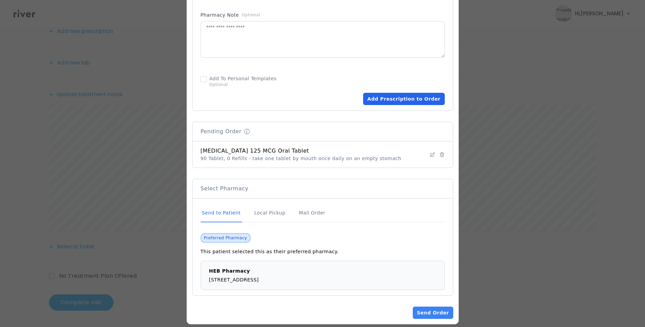
scroll to position [409, 0]
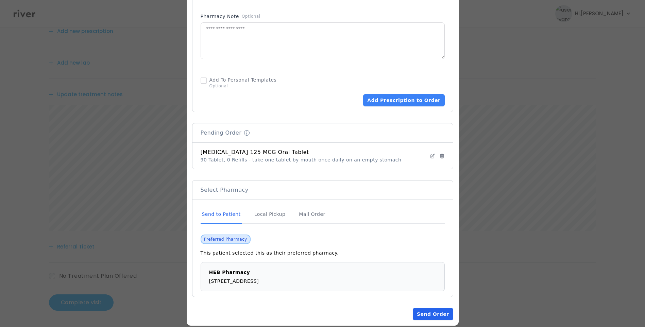
click at [434, 308] on button "Send Order" at bounding box center [433, 314] width 40 height 12
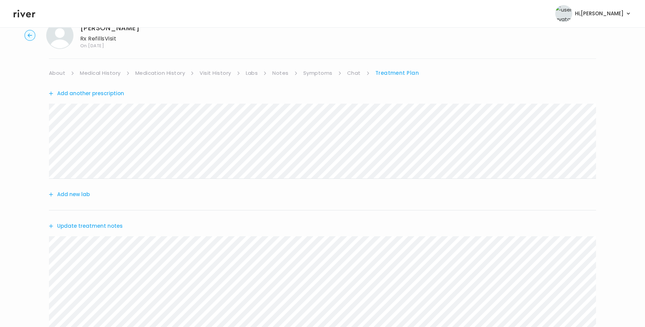
scroll to position [0, 0]
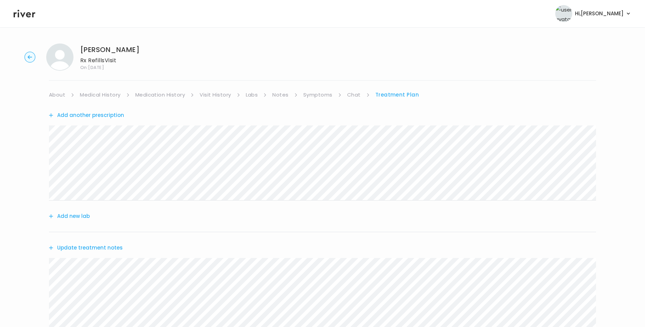
click at [58, 92] on link "About" at bounding box center [57, 95] width 16 height 10
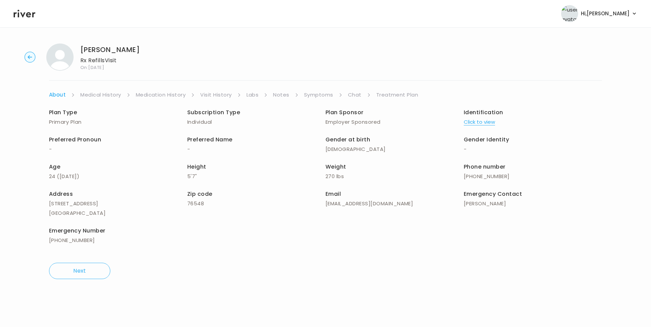
click at [320, 94] on link "Symptoms" at bounding box center [318, 95] width 29 height 10
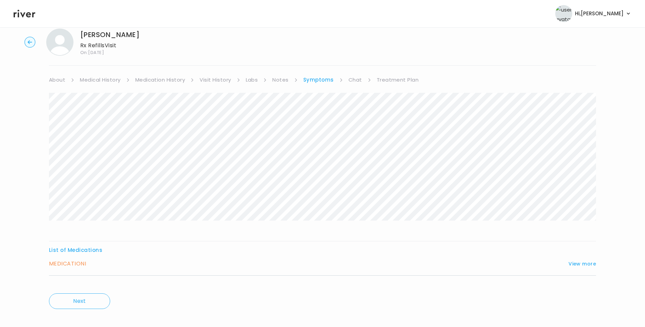
scroll to position [23, 0]
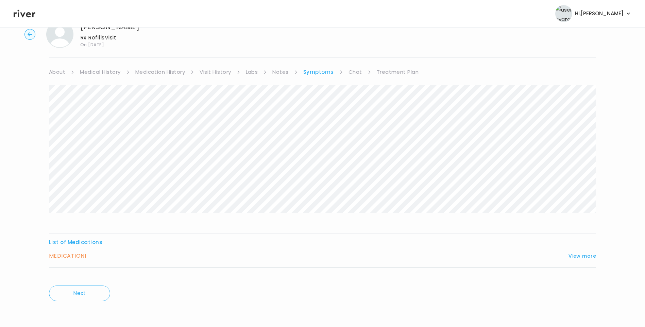
click at [580, 251] on div "List of Medications MEDICATION I View more Who originally prescribed the medica…" at bounding box center [322, 253] width 547 height 30
click at [578, 255] on button "View more" at bounding box center [583, 256] width 28 height 8
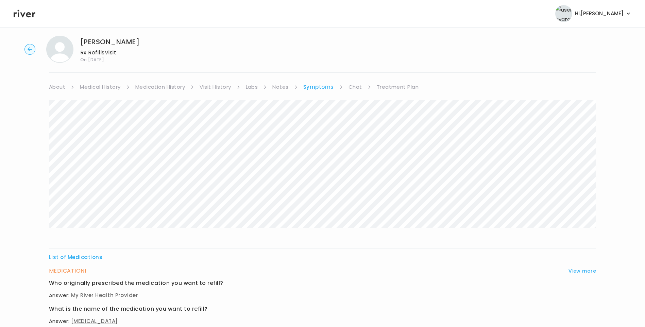
scroll to position [0, 0]
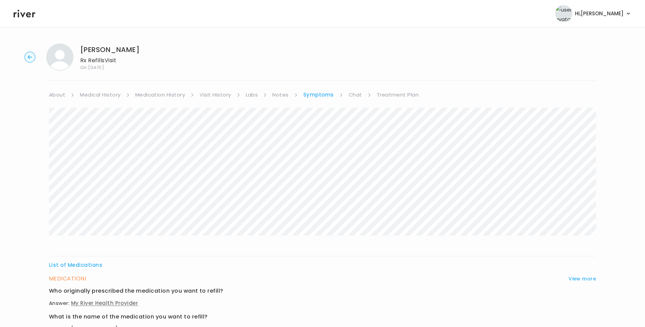
click at [385, 93] on link "Treatment Plan" at bounding box center [398, 95] width 42 height 10
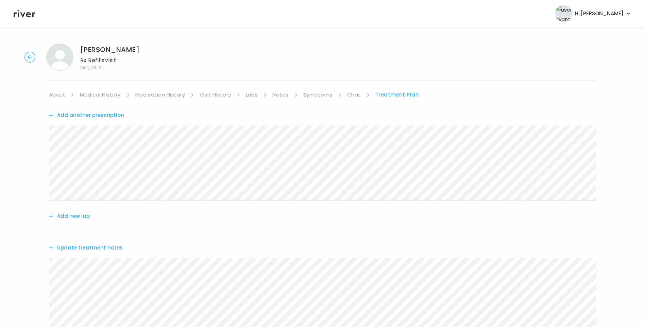
click at [61, 91] on link "About" at bounding box center [57, 95] width 16 height 10
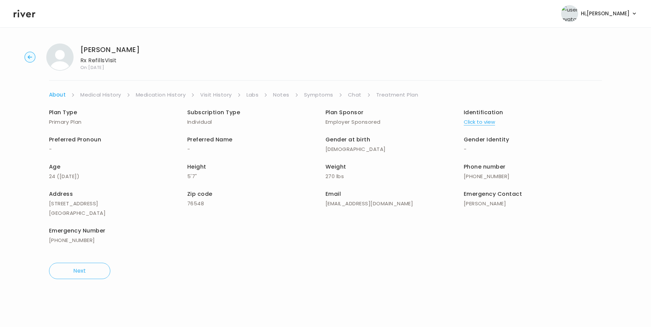
click at [396, 96] on link "Treatment Plan" at bounding box center [397, 95] width 42 height 10
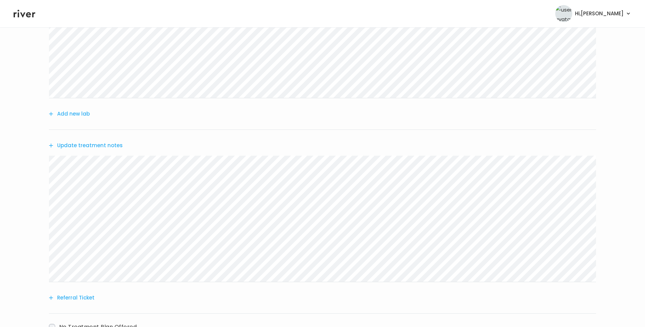
scroll to position [153, 0]
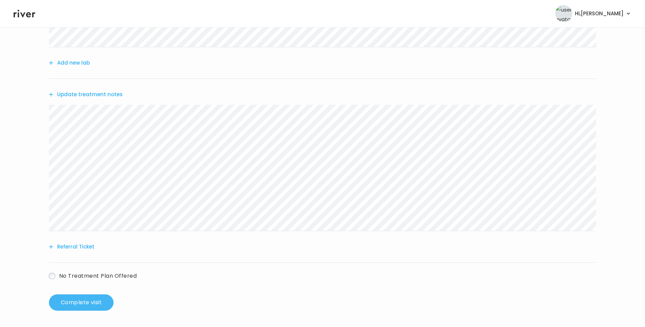
click at [75, 305] on button "Complete visit" at bounding box center [81, 303] width 65 height 16
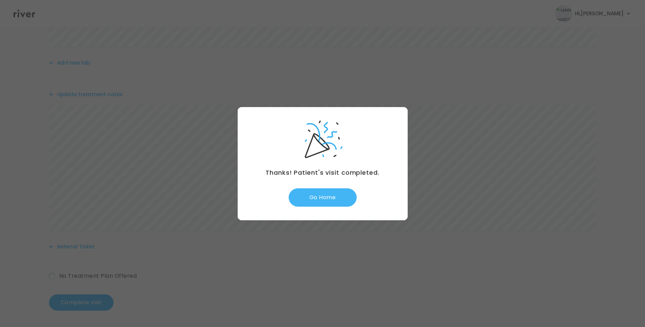
click at [327, 198] on button "Go Home" at bounding box center [323, 198] width 68 height 18
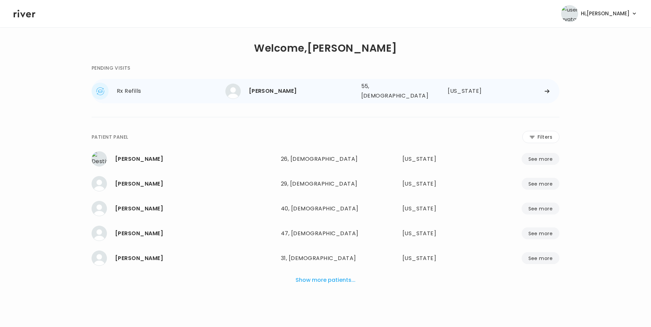
click at [276, 92] on div "[PERSON_NAME]" at bounding box center [302, 91] width 107 height 10
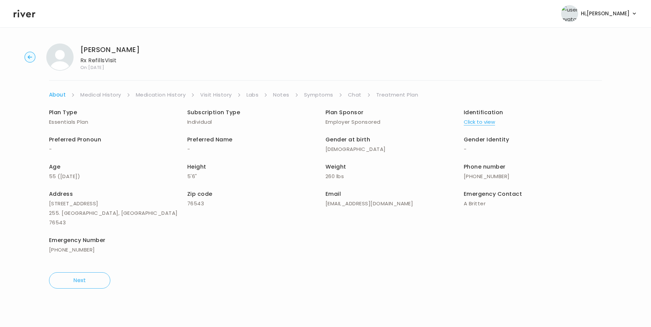
click at [22, 14] on icon at bounding box center [25, 14] width 22 height 10
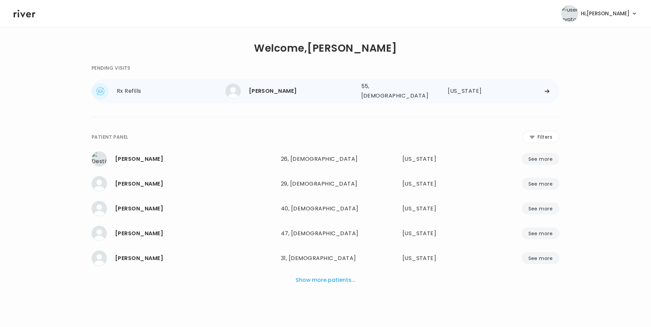
click at [270, 86] on div "Dawn Johnson" at bounding box center [302, 91] width 107 height 10
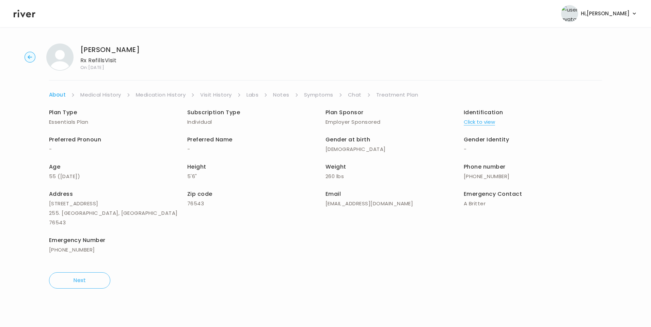
click at [317, 94] on link "Symptoms" at bounding box center [318, 95] width 29 height 10
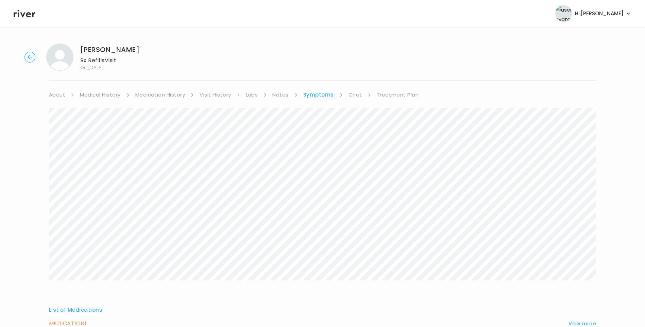
click at [29, 15] on icon at bounding box center [25, 14] width 22 height 8
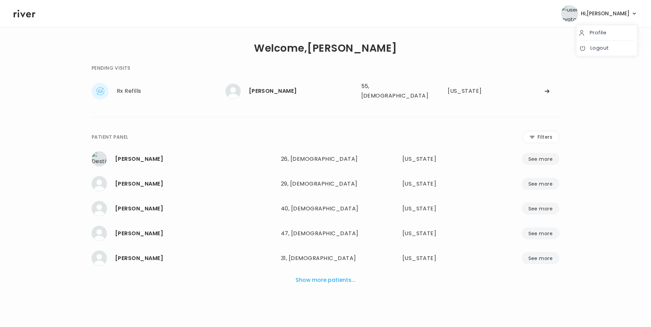
click at [622, 12] on span "Hi, Lisa" at bounding box center [604, 14] width 49 height 10
click at [602, 48] on link "Logout" at bounding box center [606, 48] width 55 height 10
